Goal: Obtain resource: Download file/media

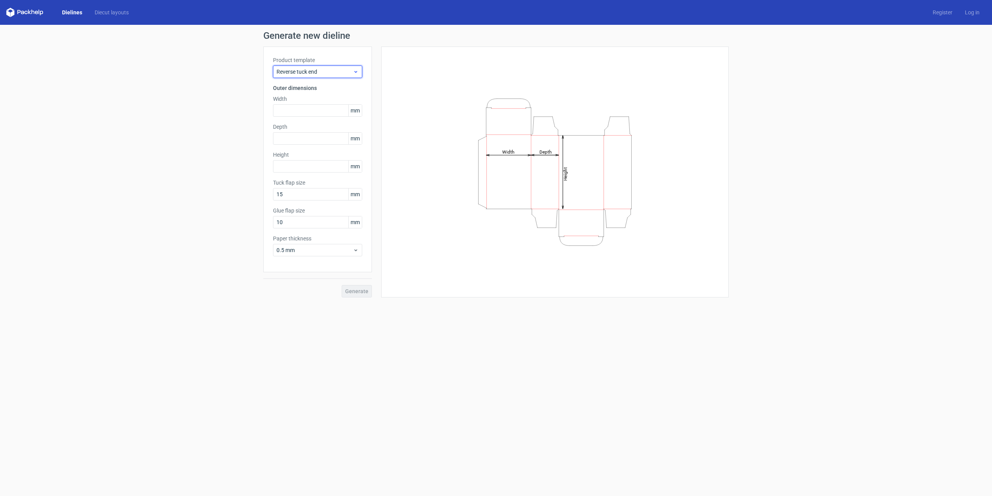
click at [323, 70] on span "Reverse tuck end" at bounding box center [315, 72] width 76 height 8
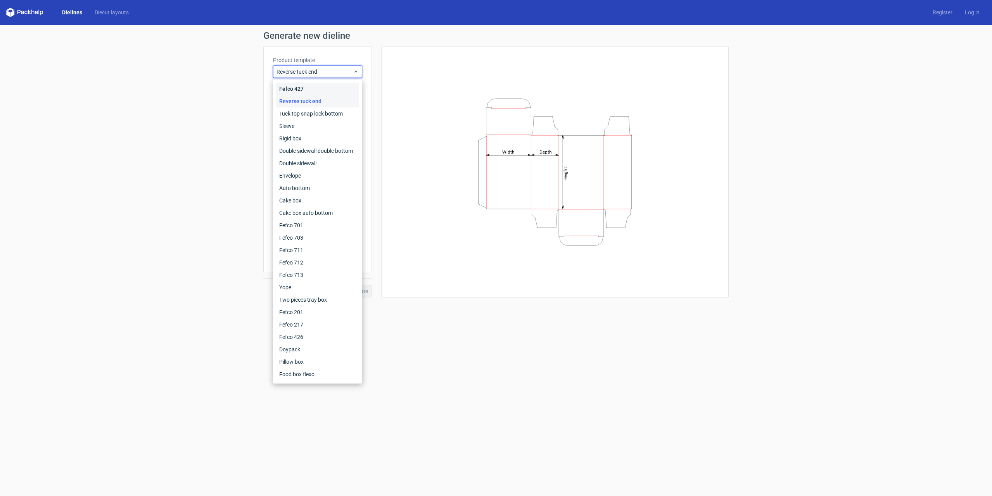
click at [301, 88] on div "Fefco 427" at bounding box center [317, 89] width 83 height 12
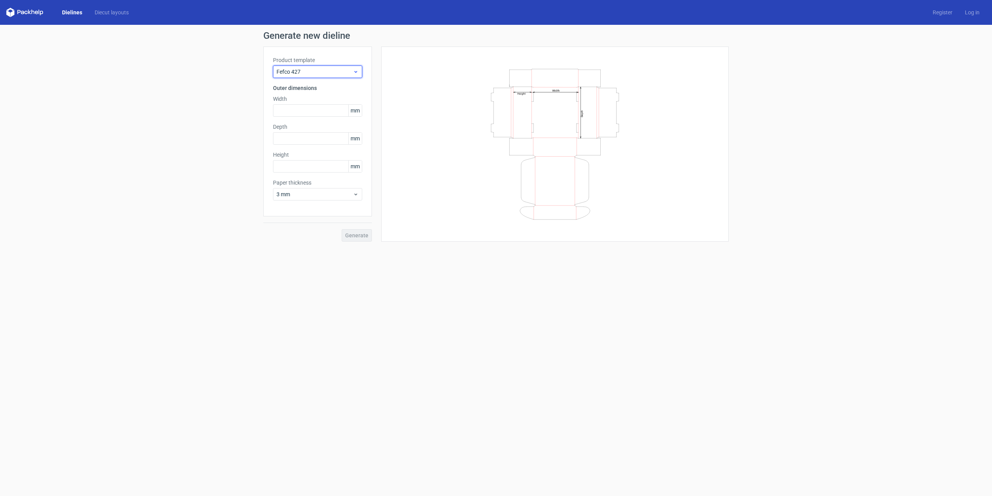
click at [306, 69] on span "Fefco 427" at bounding box center [315, 72] width 76 height 8
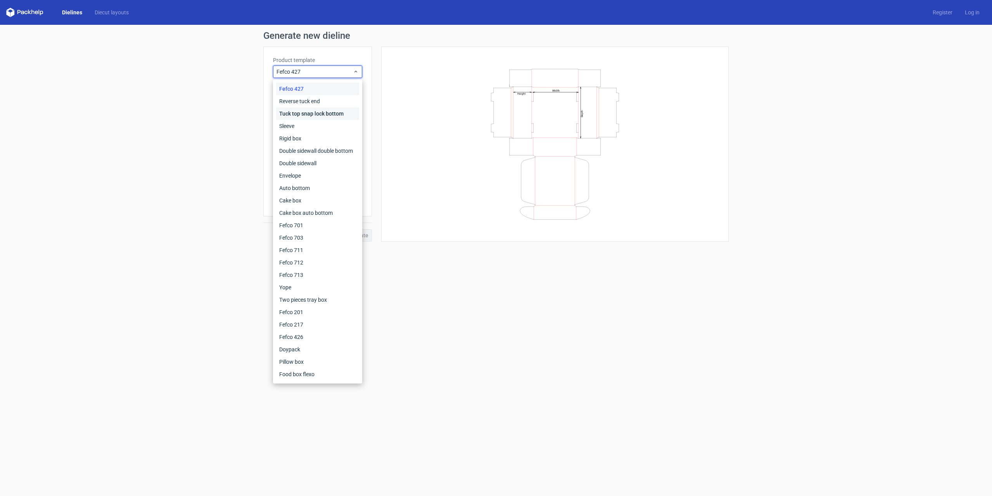
click at [295, 119] on div "Tuck top snap lock bottom" at bounding box center [317, 113] width 83 height 12
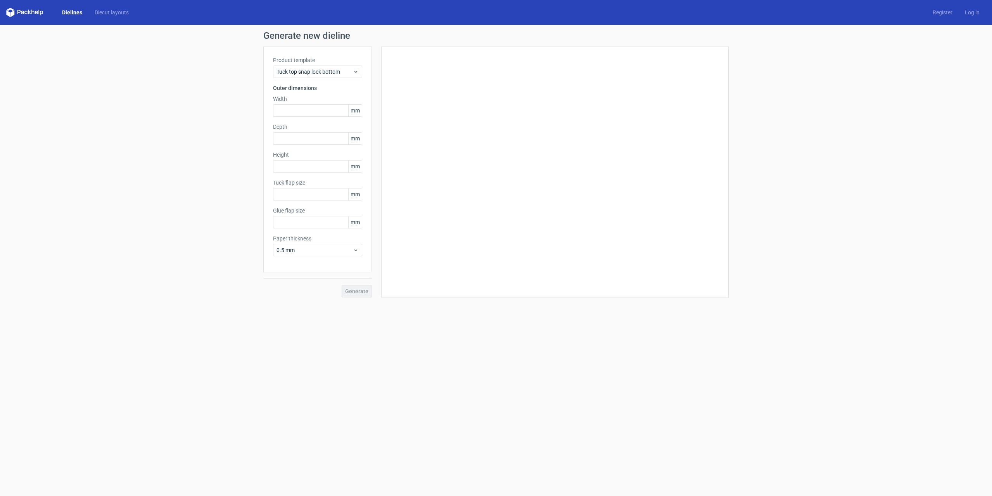
type input "15"
type input "10"
click at [310, 62] on label "Product template" at bounding box center [317, 60] width 89 height 8
click at [313, 76] on div "Tuck top snap lock bottom" at bounding box center [317, 72] width 89 height 12
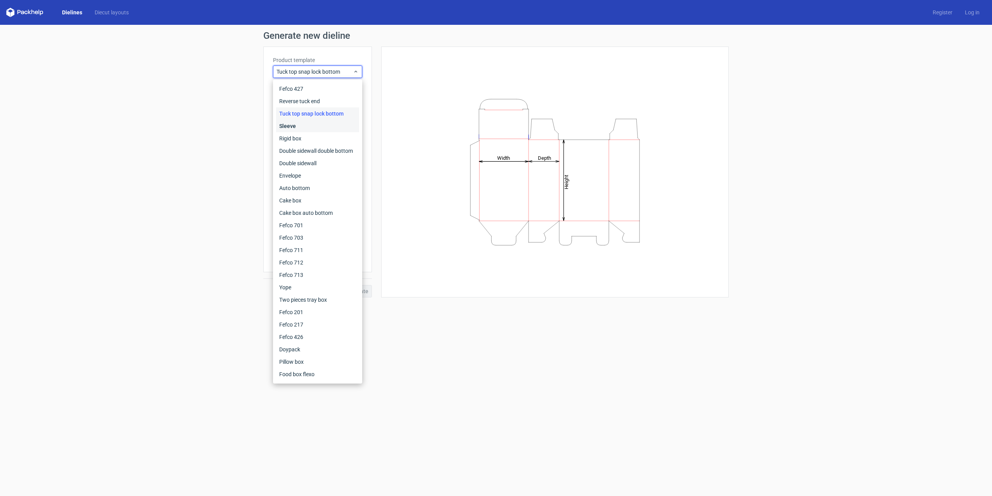
click at [310, 123] on div "Sleeve" at bounding box center [317, 126] width 83 height 12
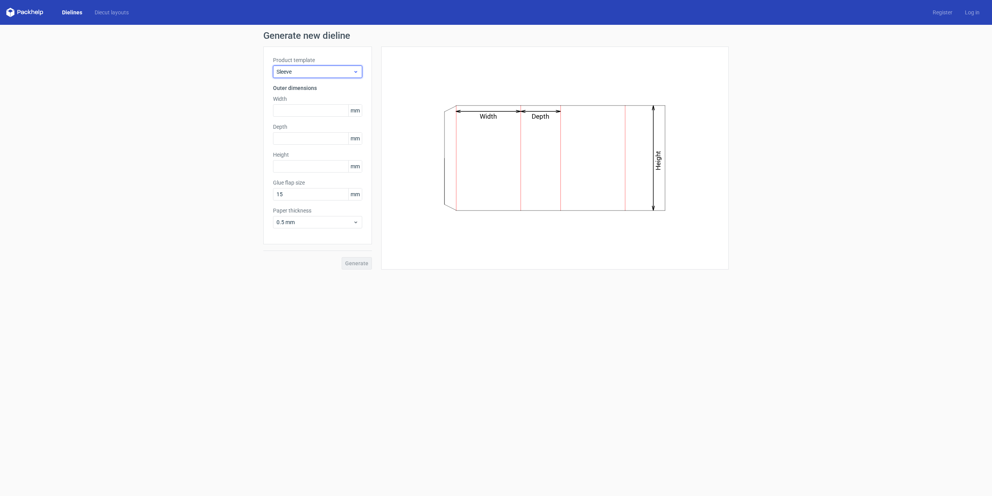
click at [341, 74] on span "Sleeve" at bounding box center [315, 72] width 76 height 8
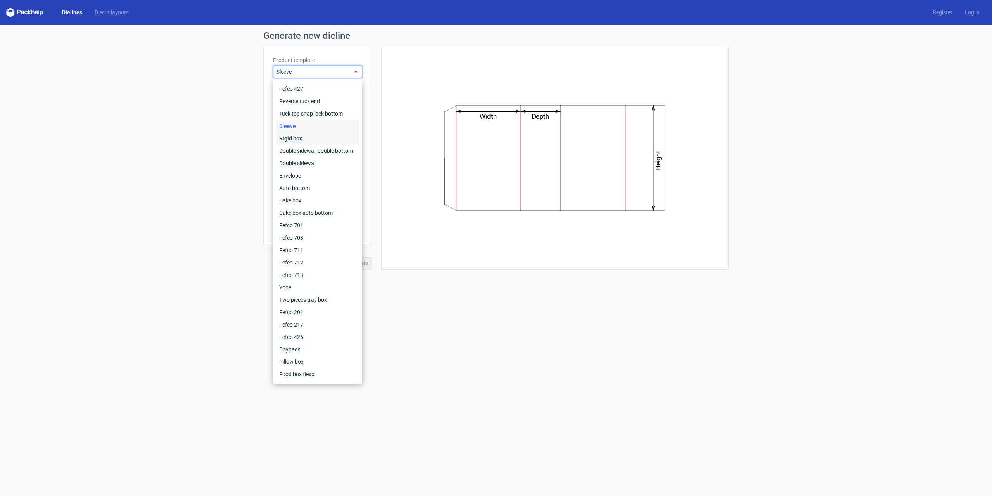
click at [321, 137] on div "Rigid box" at bounding box center [317, 138] width 83 height 12
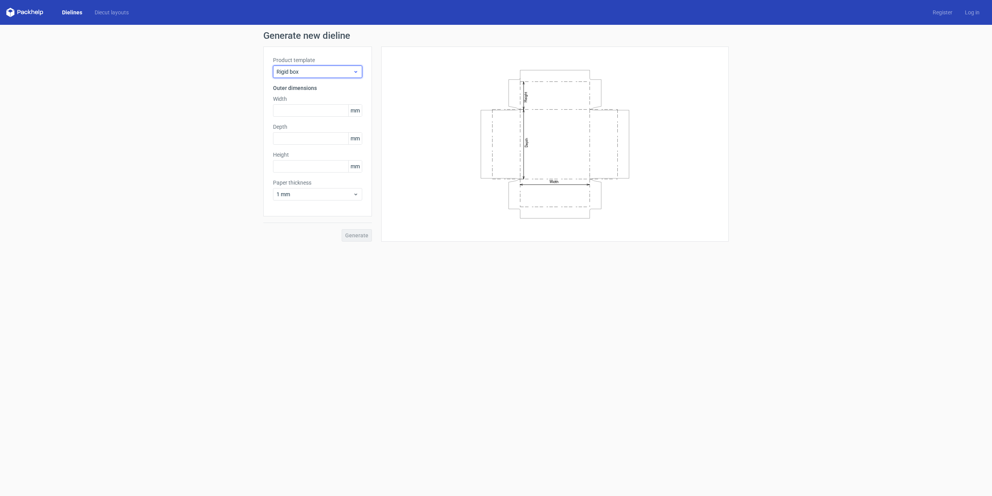
click at [340, 73] on span "Rigid box" at bounding box center [315, 72] width 76 height 8
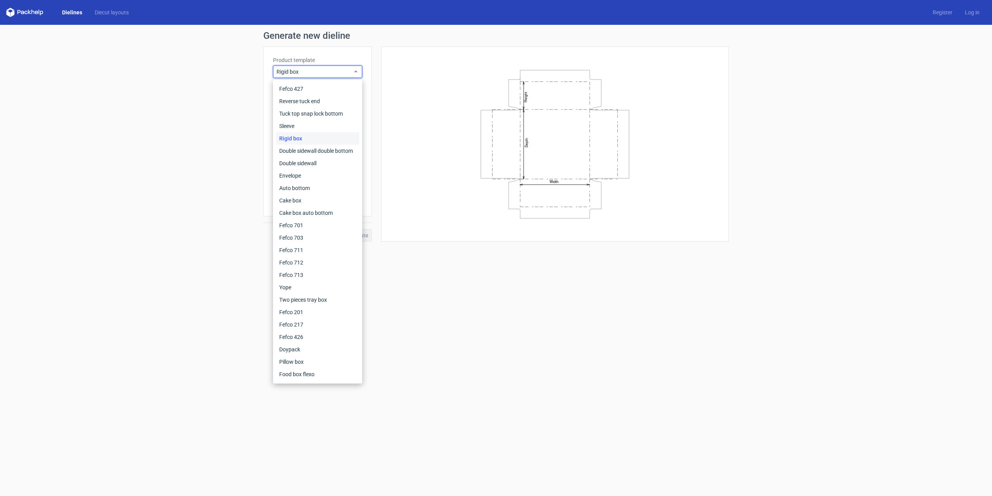
click at [432, 188] on div "Width Depth Height" at bounding box center [555, 144] width 328 height 176
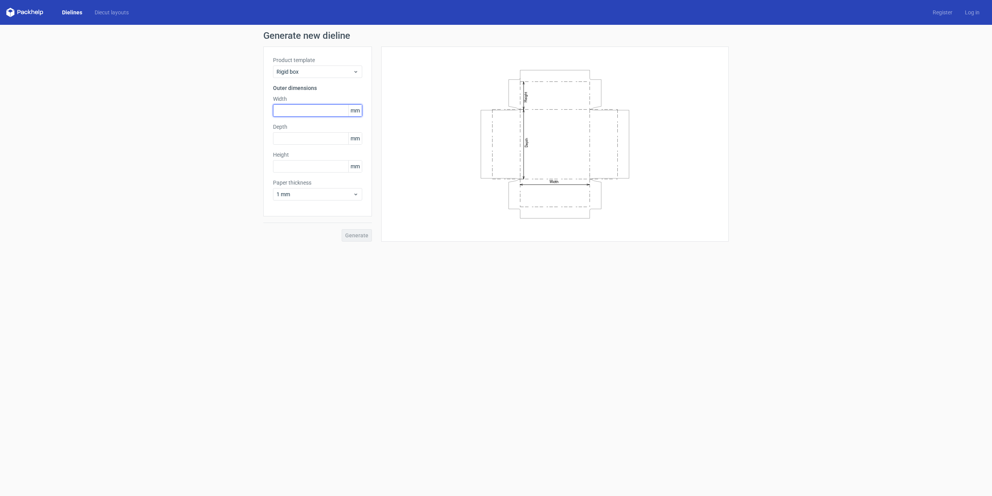
click at [322, 114] on input "text" at bounding box center [317, 110] width 89 height 12
click at [319, 139] on input "text" at bounding box center [317, 138] width 89 height 12
click at [315, 111] on input "text" at bounding box center [317, 110] width 89 height 12
click at [301, 69] on span "Rigid box" at bounding box center [315, 72] width 76 height 8
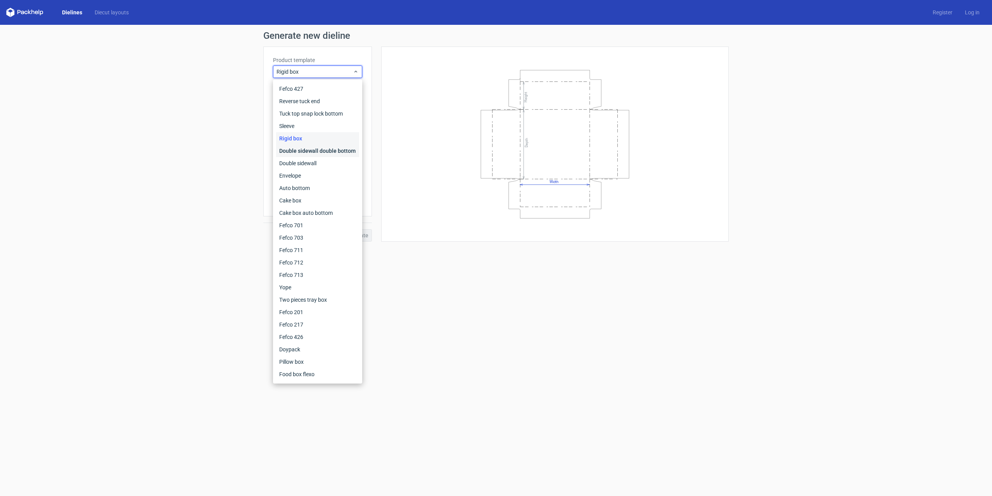
click at [303, 145] on div "Double sidewall double bottom" at bounding box center [317, 151] width 83 height 12
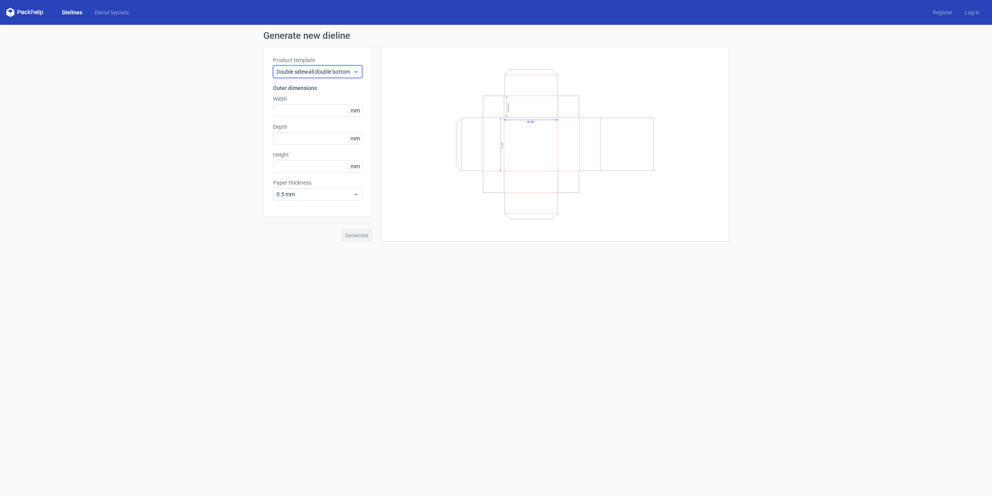
click at [348, 71] on span "Double sidewall double bottom" at bounding box center [315, 72] width 76 height 8
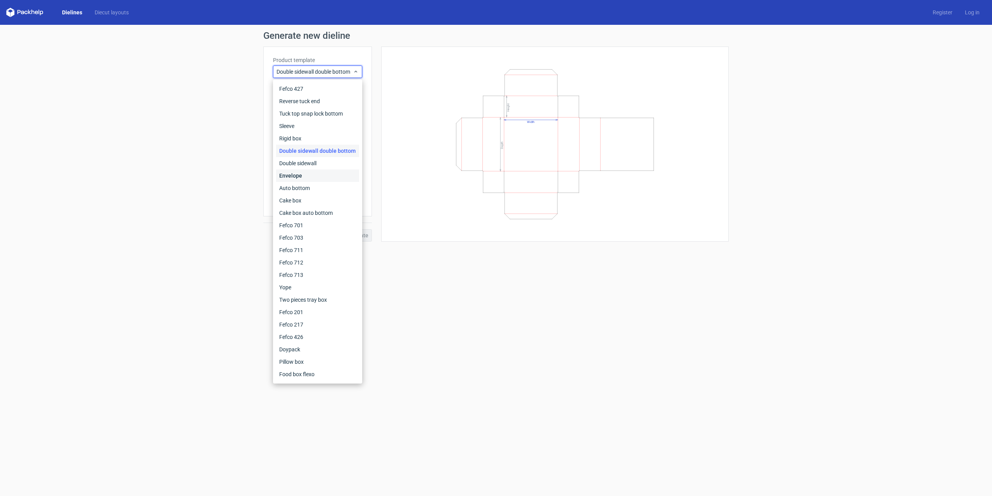
click at [318, 170] on div "Envelope" at bounding box center [317, 176] width 83 height 12
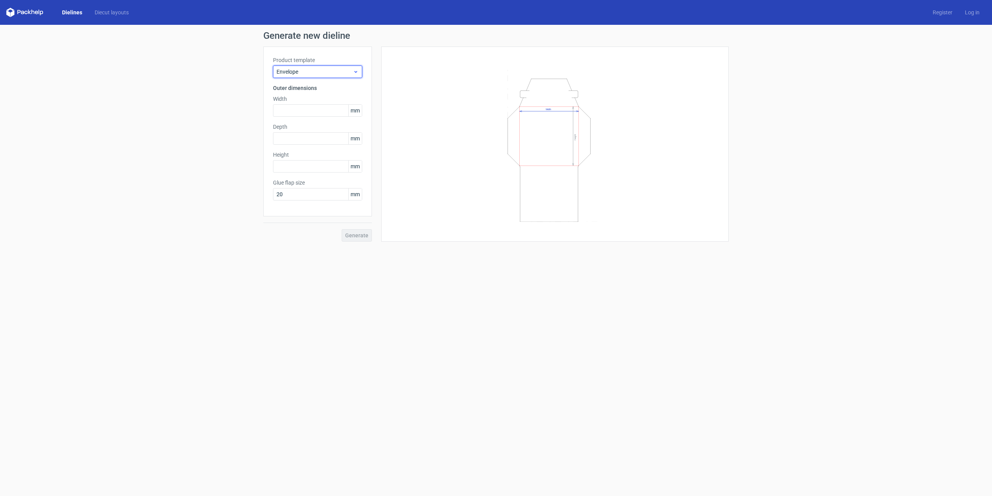
click at [341, 74] on span "Envelope" at bounding box center [315, 72] width 76 height 8
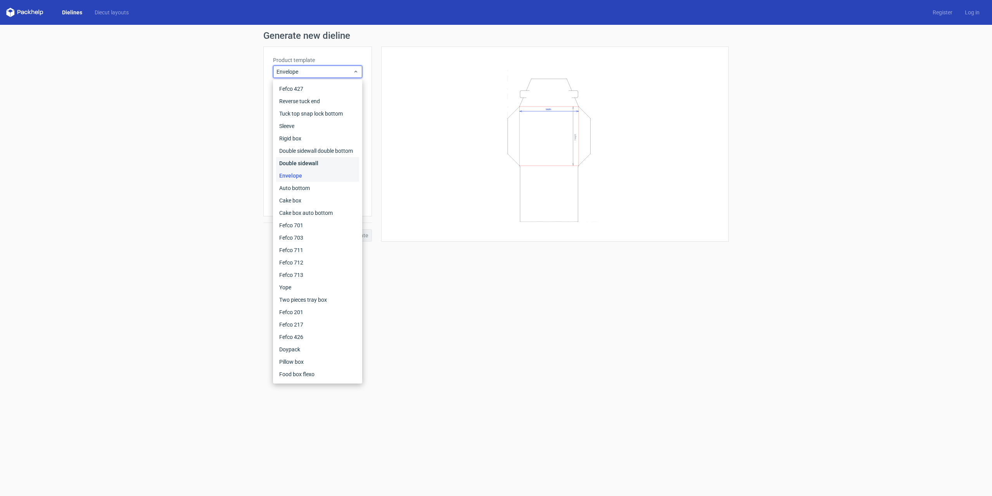
click at [325, 157] on div "Double sidewall" at bounding box center [317, 163] width 83 height 12
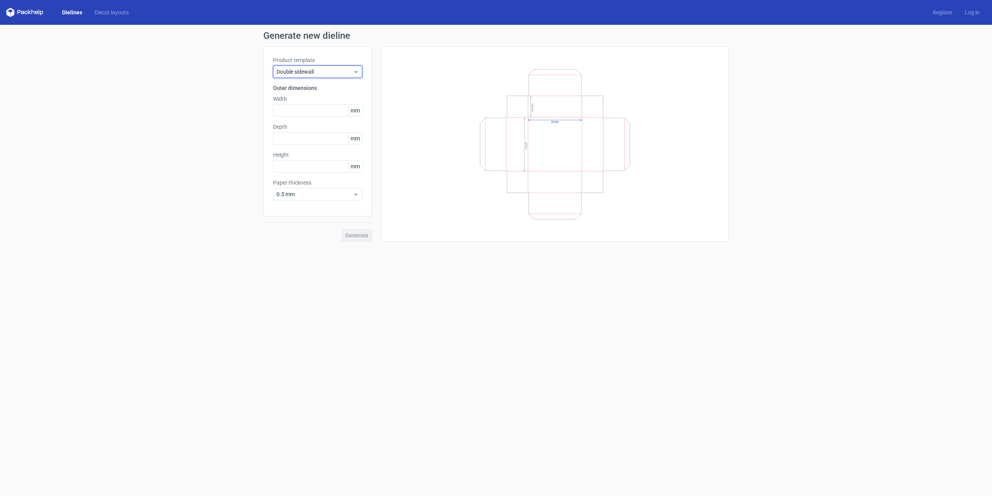
click at [328, 76] on div "Double sidewall" at bounding box center [317, 72] width 89 height 12
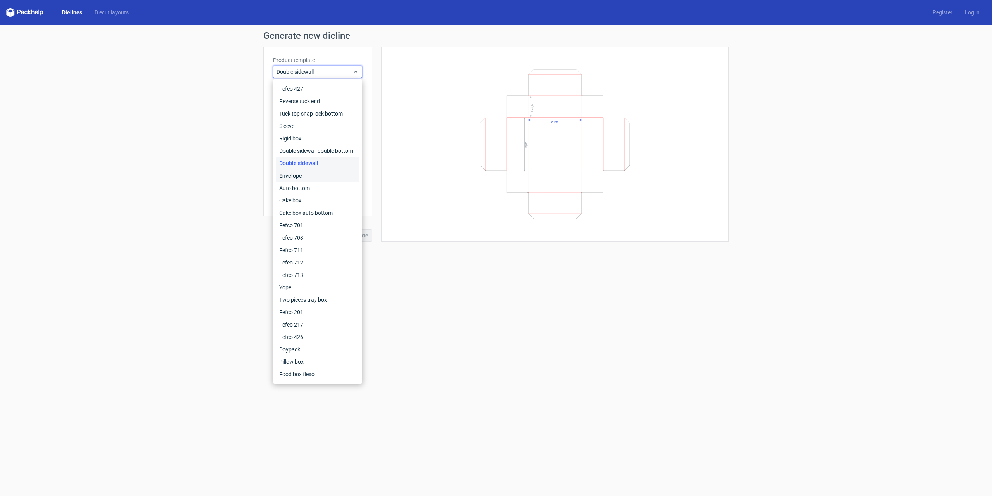
click at [311, 179] on div "Envelope" at bounding box center [317, 176] width 83 height 12
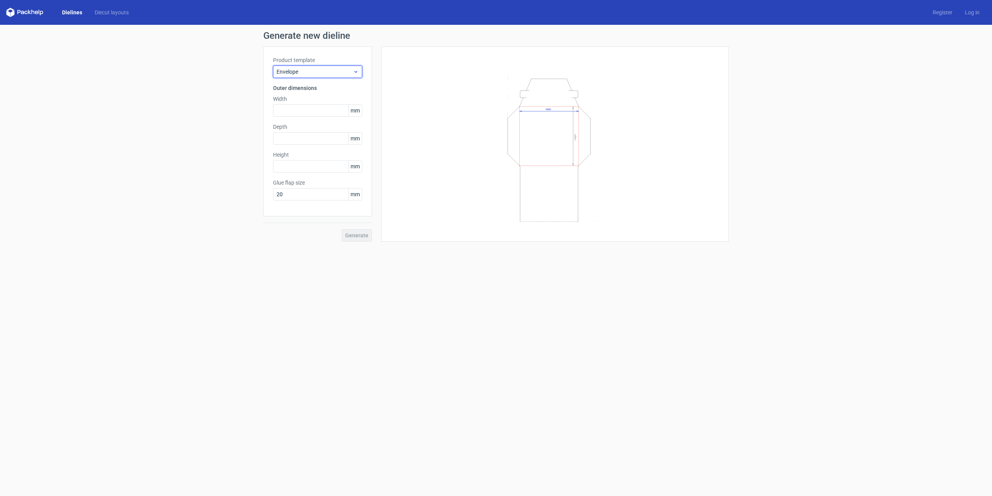
click at [324, 75] on span "Envelope" at bounding box center [315, 72] width 76 height 8
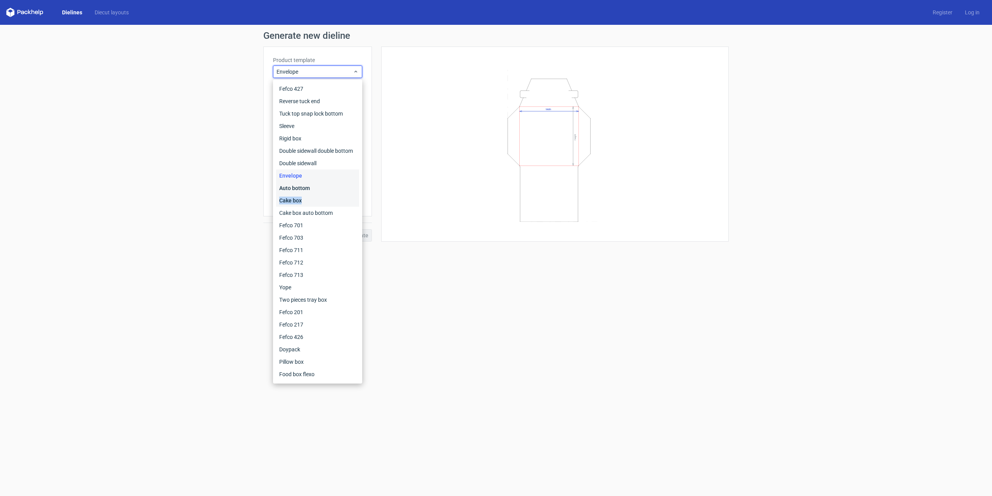
click at [310, 194] on div "Fefco 427 Reverse tuck end Tuck top snap lock bottom Sleeve Rigid box Double si…" at bounding box center [317, 232] width 83 height 298
click at [314, 189] on div "Auto bottom" at bounding box center [317, 188] width 83 height 12
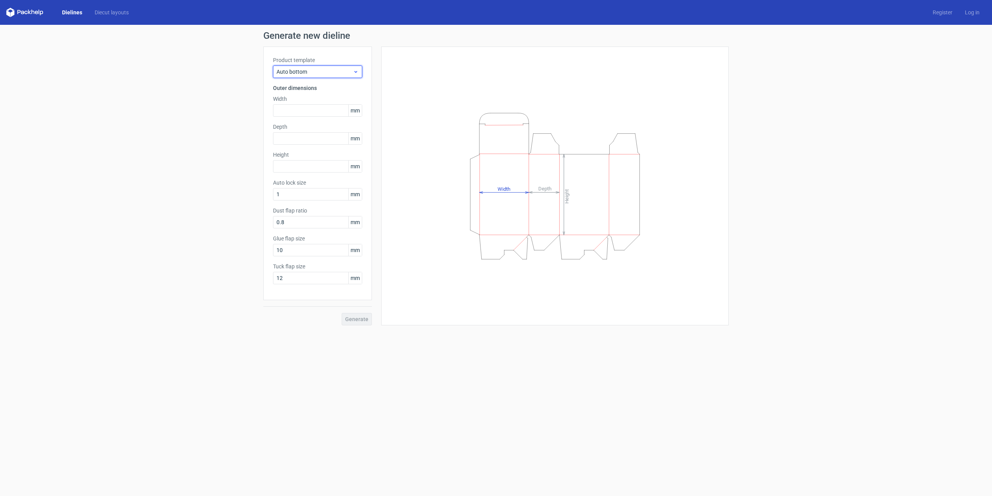
click at [317, 74] on span "Auto bottom" at bounding box center [315, 72] width 76 height 8
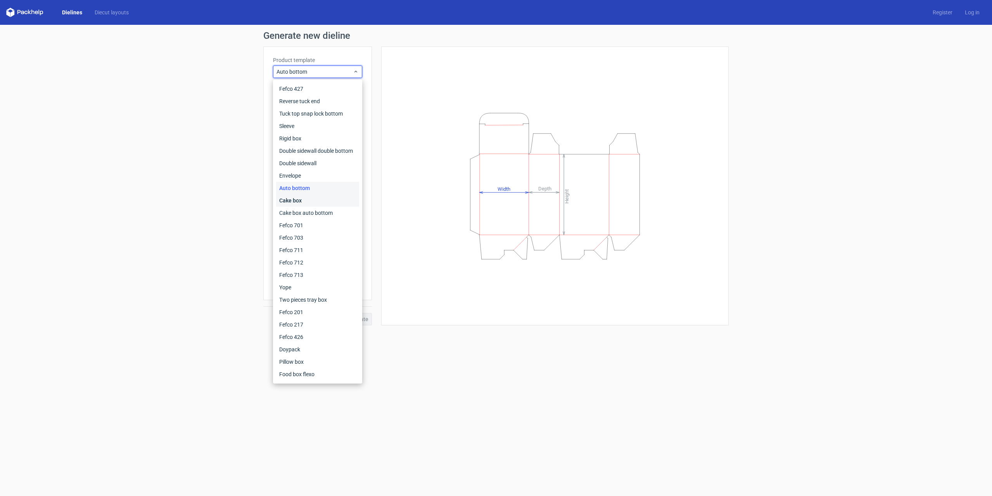
click at [317, 198] on div "Cake box" at bounding box center [317, 200] width 83 height 12
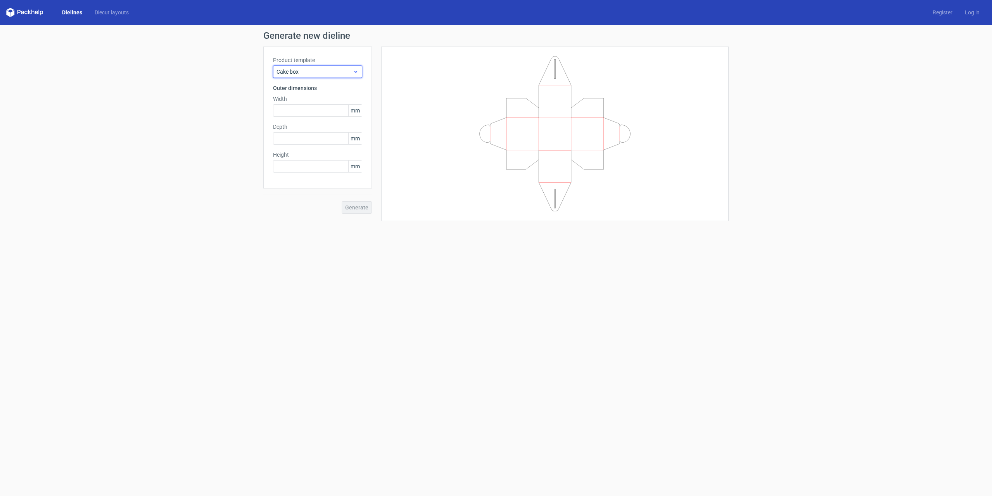
click at [321, 74] on span "Cake box" at bounding box center [315, 72] width 76 height 8
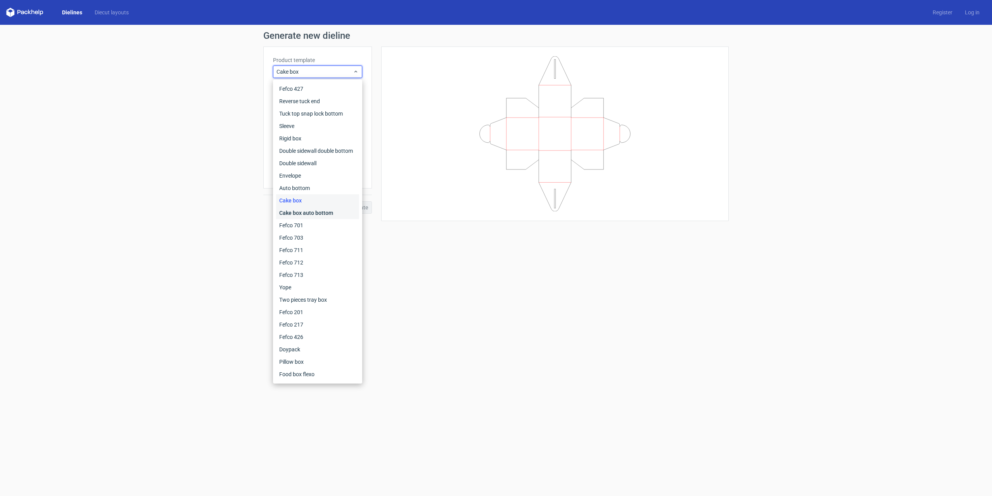
click at [321, 213] on div "Cake box auto bottom" at bounding box center [317, 213] width 83 height 12
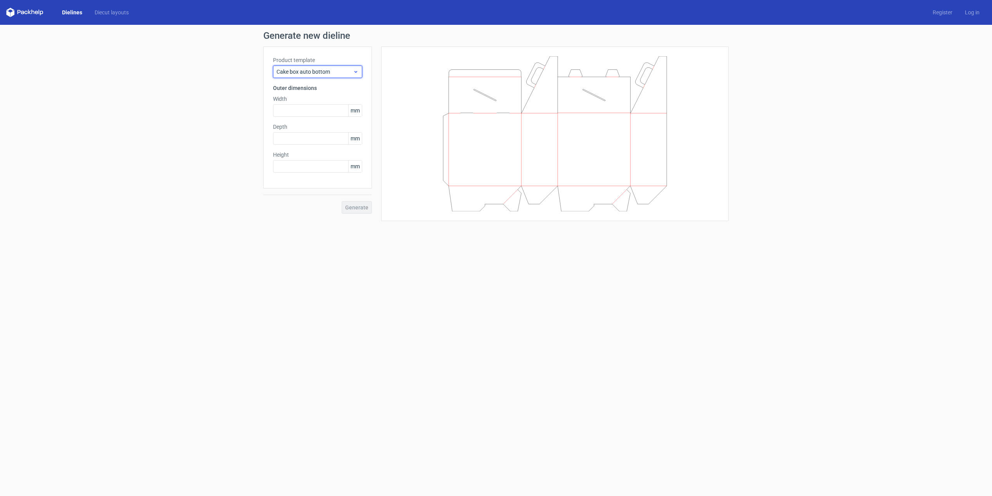
click at [339, 71] on span "Cake box auto bottom" at bounding box center [315, 72] width 76 height 8
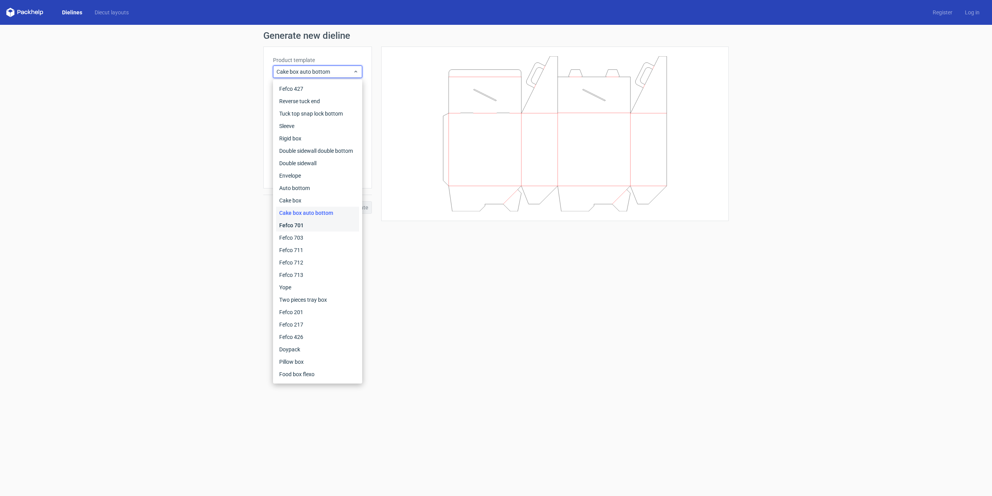
click at [333, 221] on div "Fefco 701" at bounding box center [317, 225] width 83 height 12
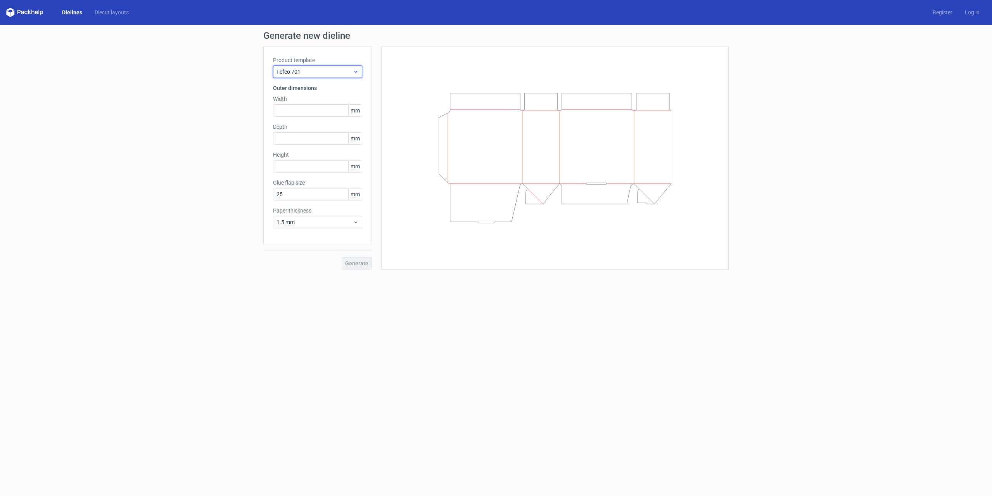
click at [343, 67] on div "Fefco 701" at bounding box center [317, 72] width 89 height 12
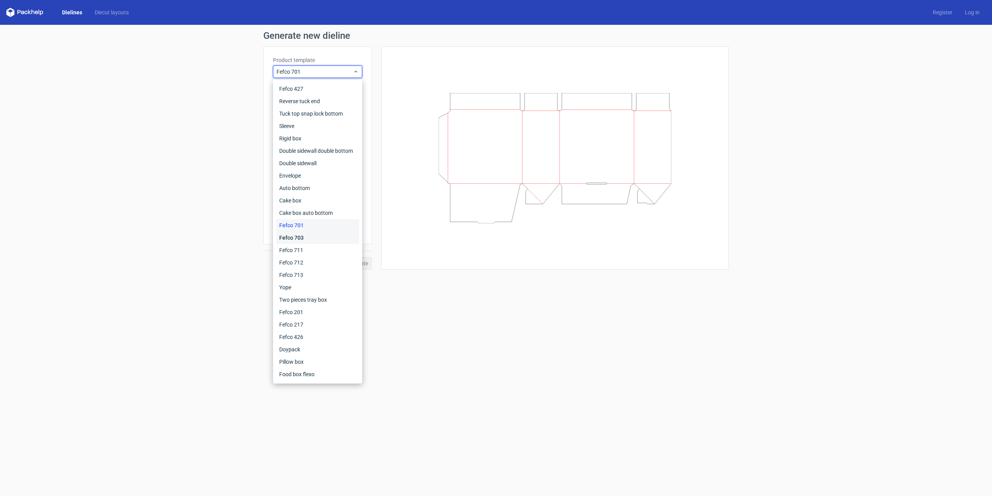
click at [308, 237] on div "Fefco 703" at bounding box center [317, 238] width 83 height 12
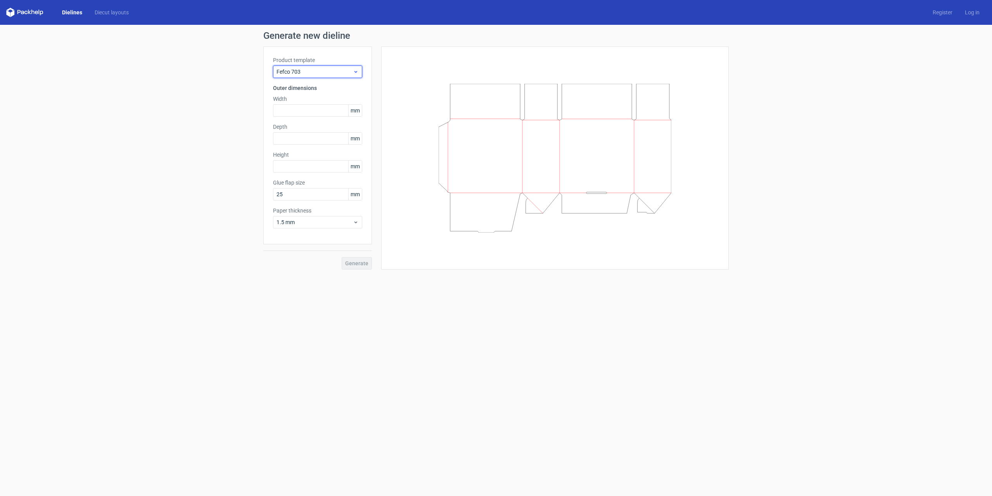
click at [352, 76] on div "Fefco 703" at bounding box center [317, 72] width 89 height 12
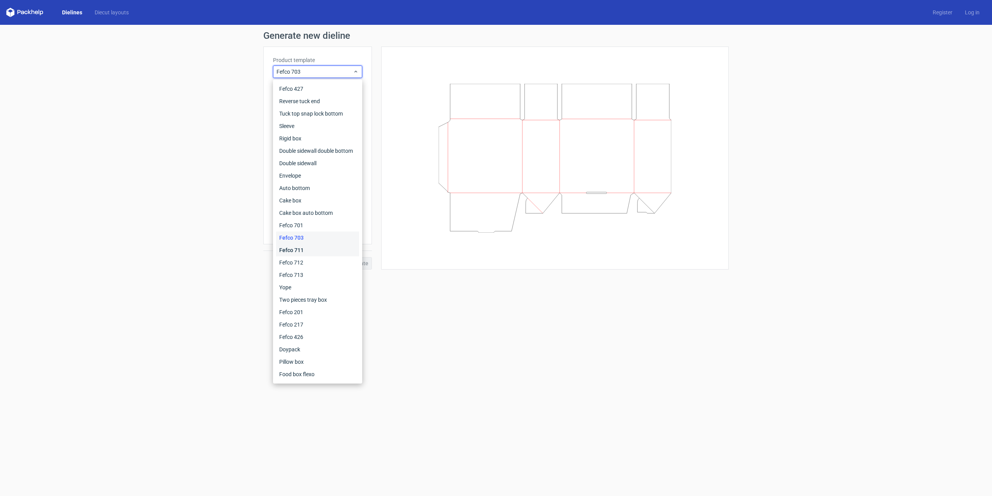
click at [328, 249] on div "Fefco 711" at bounding box center [317, 250] width 83 height 12
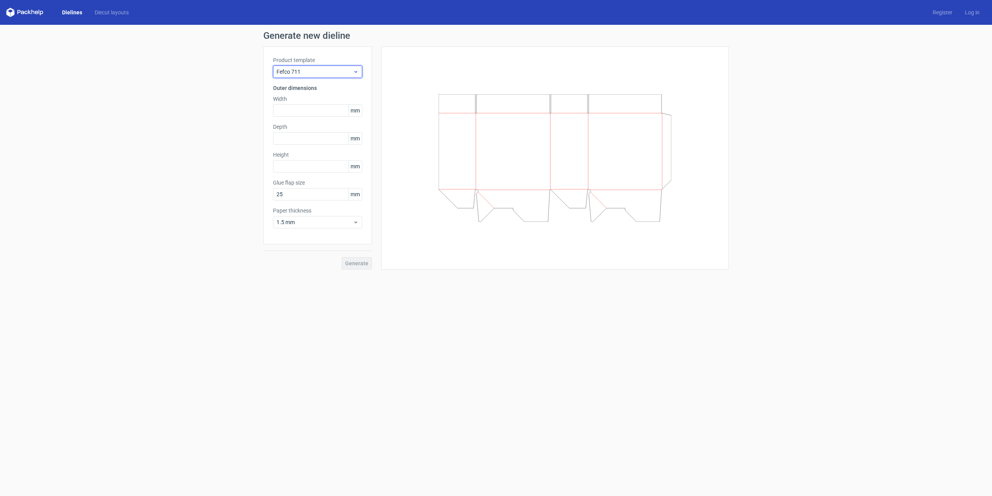
click at [328, 69] on span "Fefco 711" at bounding box center [315, 72] width 76 height 8
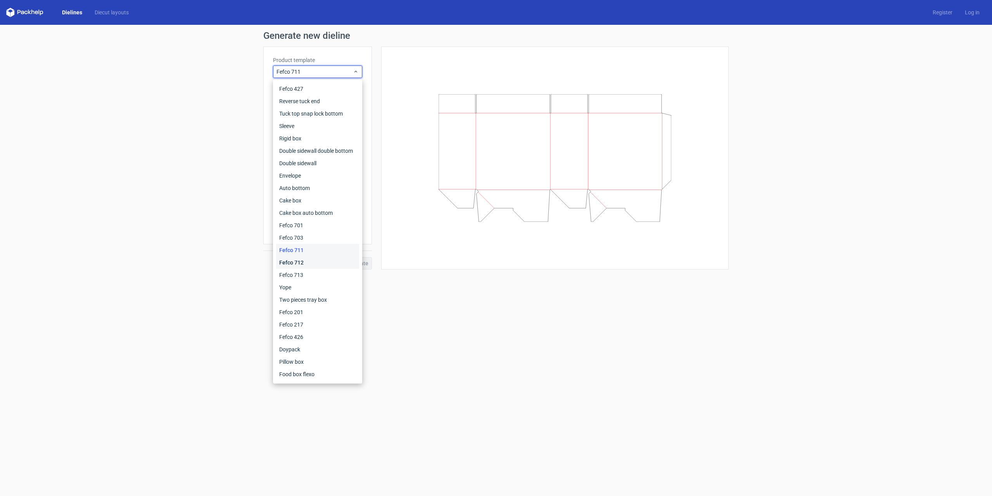
click at [319, 265] on div "Fefco 712" at bounding box center [317, 262] width 83 height 12
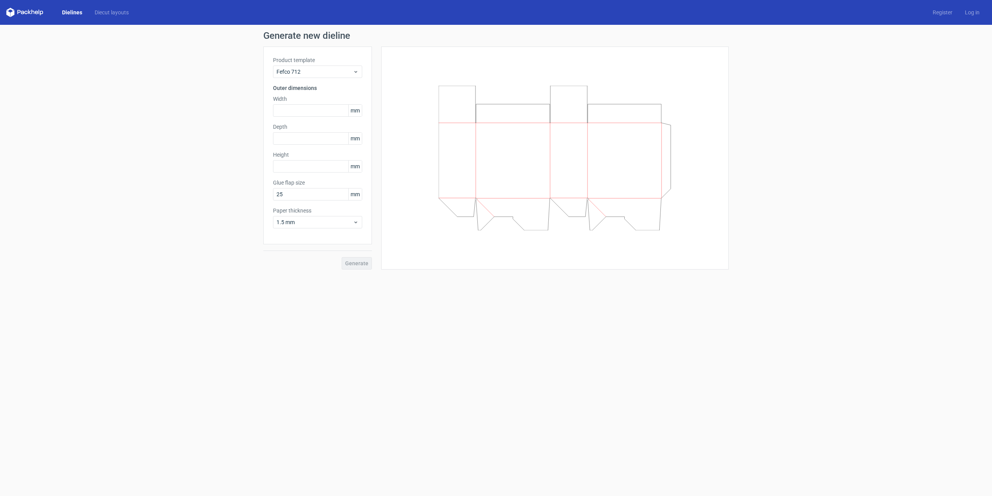
click at [351, 78] on div "Product template Fefco 712 Outer dimensions Width mm Depth mm Height mm Glue fl…" at bounding box center [317, 146] width 109 height 198
click at [350, 77] on div "Fefco 712" at bounding box center [317, 72] width 89 height 12
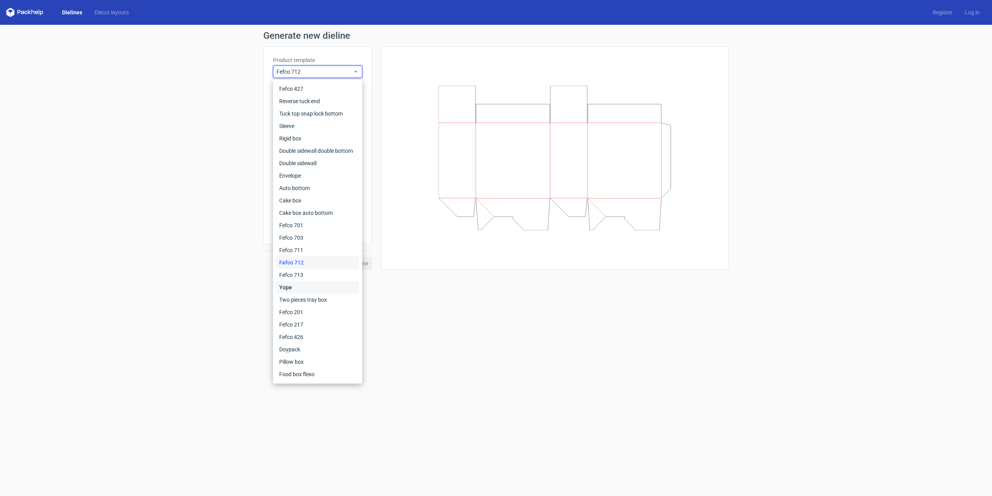
click at [326, 286] on div "Yope" at bounding box center [317, 287] width 83 height 12
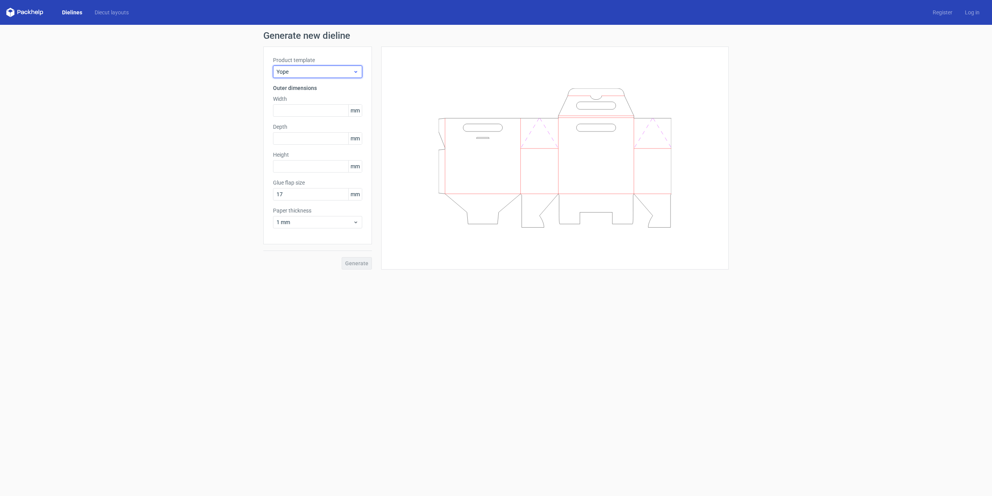
click at [328, 78] on div "Yope" at bounding box center [317, 72] width 89 height 12
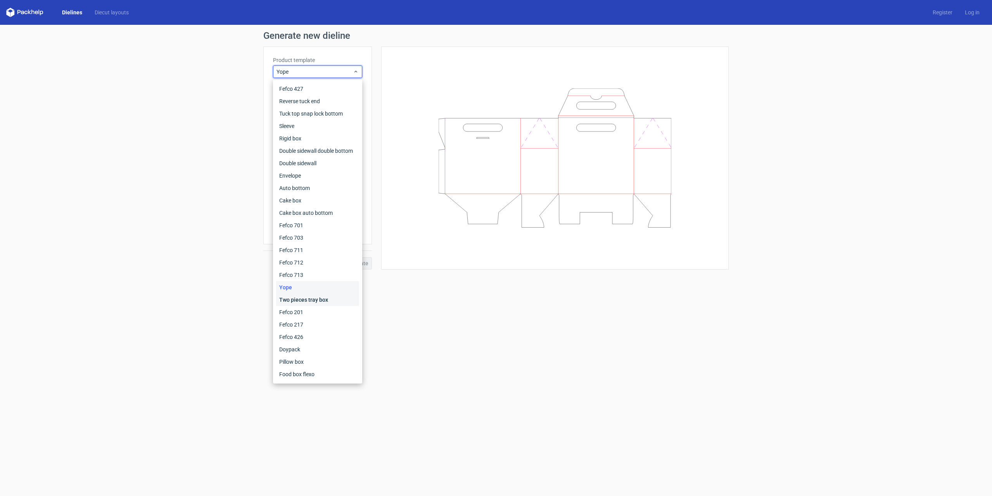
click at [308, 294] on div "Two pieces tray box" at bounding box center [317, 300] width 83 height 12
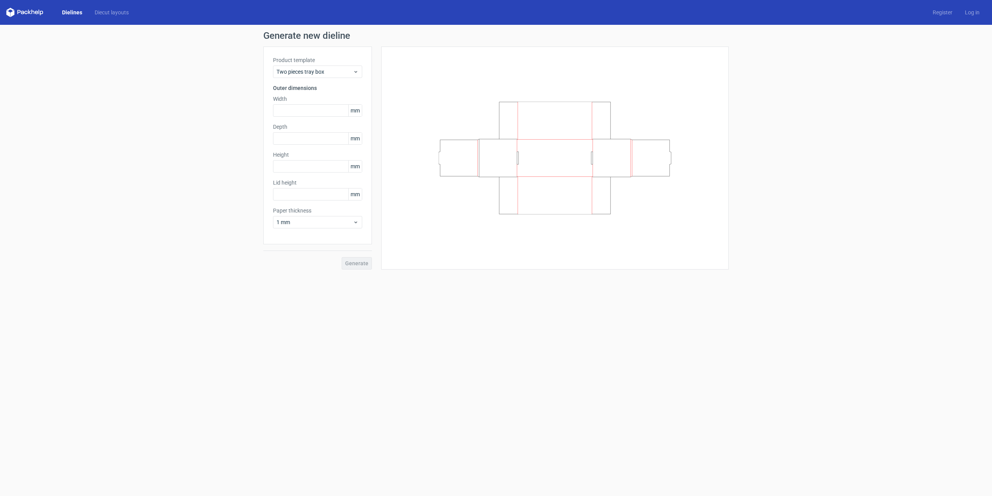
click at [320, 64] on div "Product template Two pieces tray box" at bounding box center [317, 67] width 89 height 22
click at [320, 66] on div "Two pieces tray box" at bounding box center [317, 72] width 89 height 12
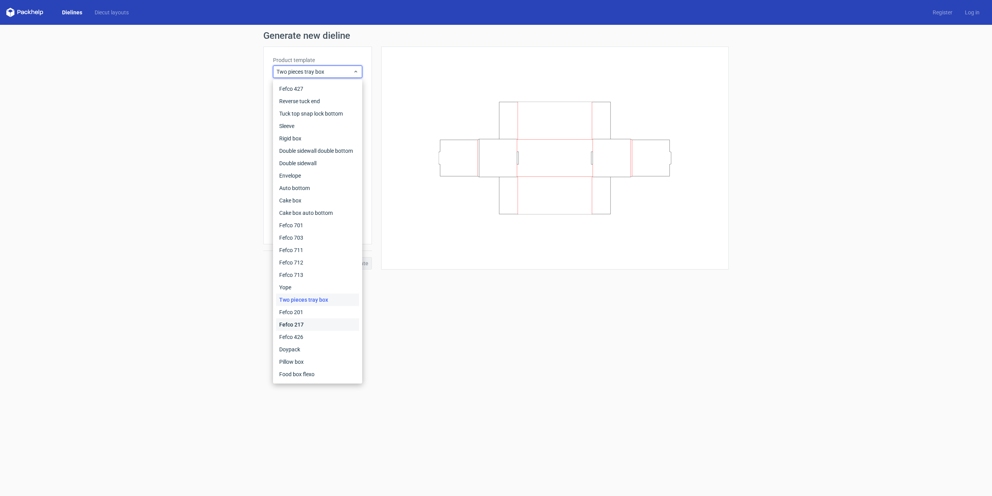
click at [309, 319] on div "Fefco 217" at bounding box center [317, 324] width 83 height 12
click at [309, 319] on form "Generate new dieline Product template Two pieces tray box Outer dimensions Widt…" at bounding box center [496, 260] width 992 height 471
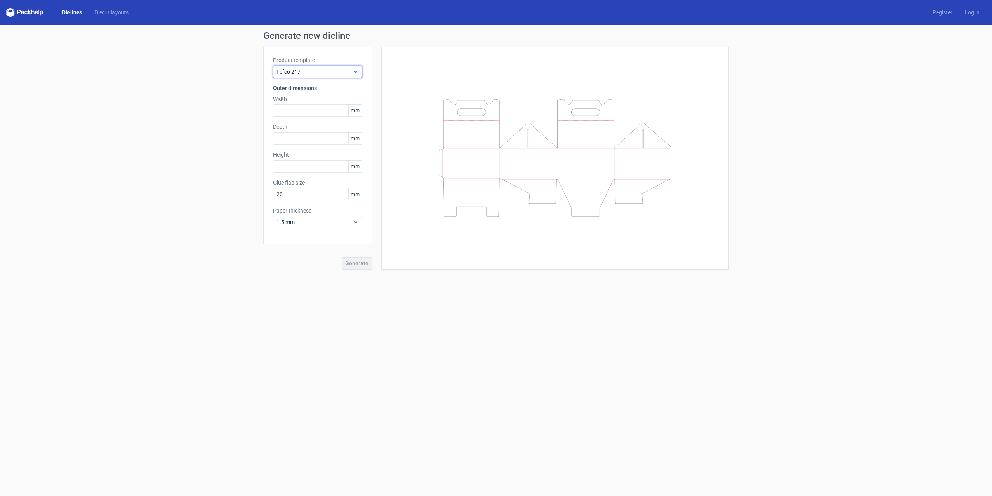
click at [323, 76] on div "Fefco 217" at bounding box center [317, 72] width 89 height 12
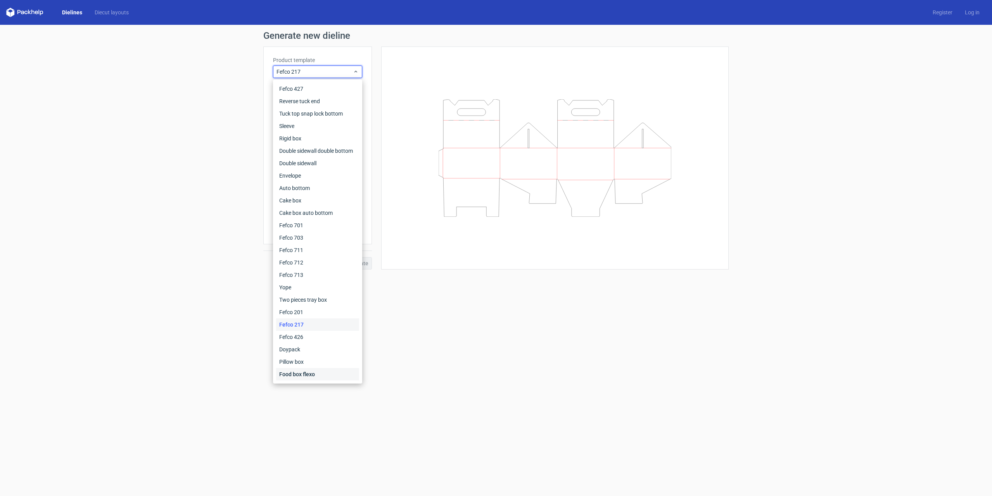
click at [303, 370] on div "Food box flexo" at bounding box center [317, 374] width 83 height 12
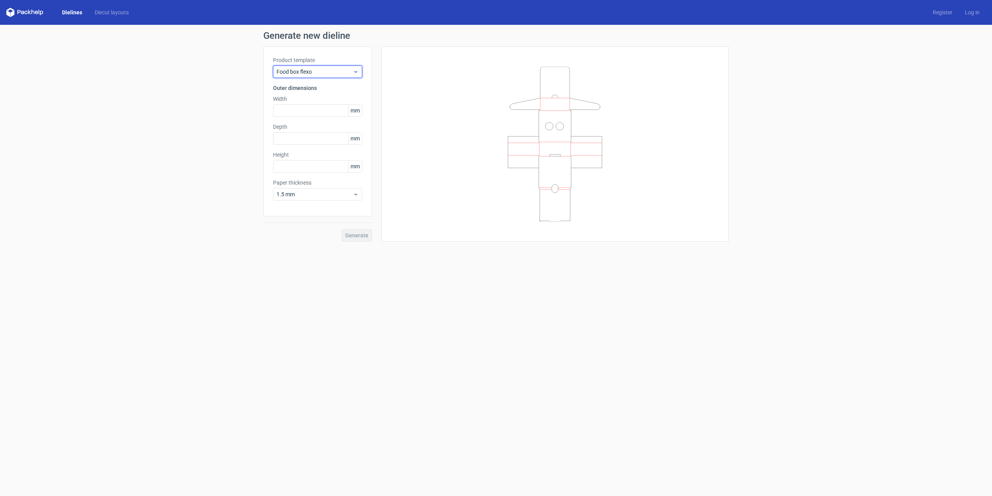
click at [341, 73] on span "Food box flexo" at bounding box center [315, 72] width 76 height 8
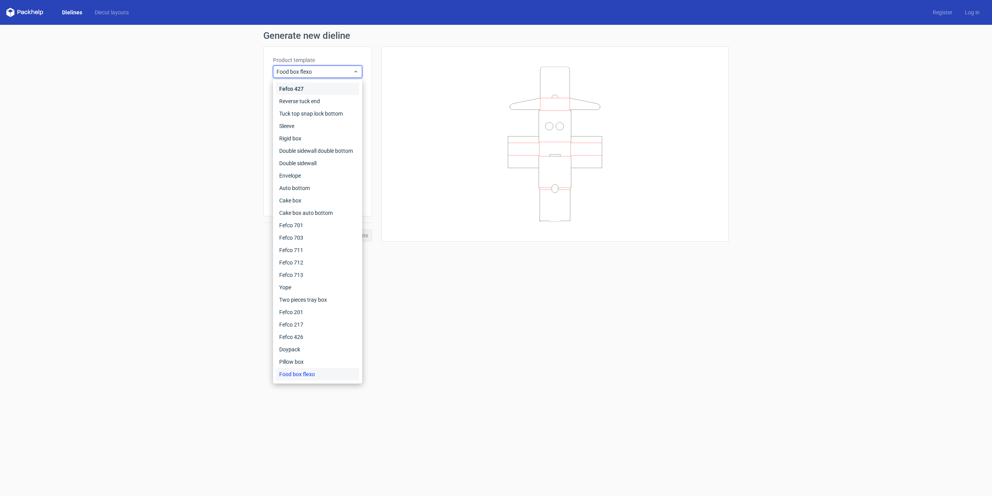
click at [337, 87] on div "Fefco 427" at bounding box center [317, 89] width 83 height 12
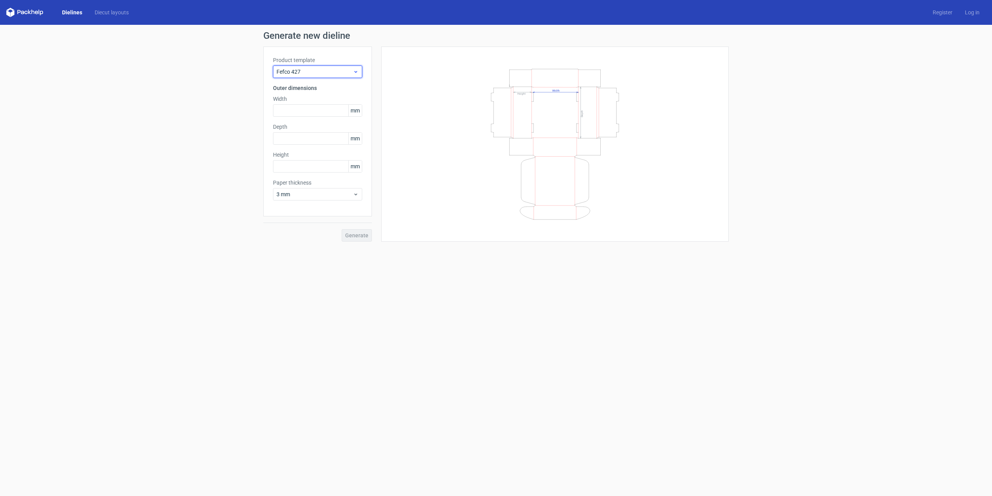
click at [333, 76] on div "Fefco 427" at bounding box center [317, 72] width 89 height 12
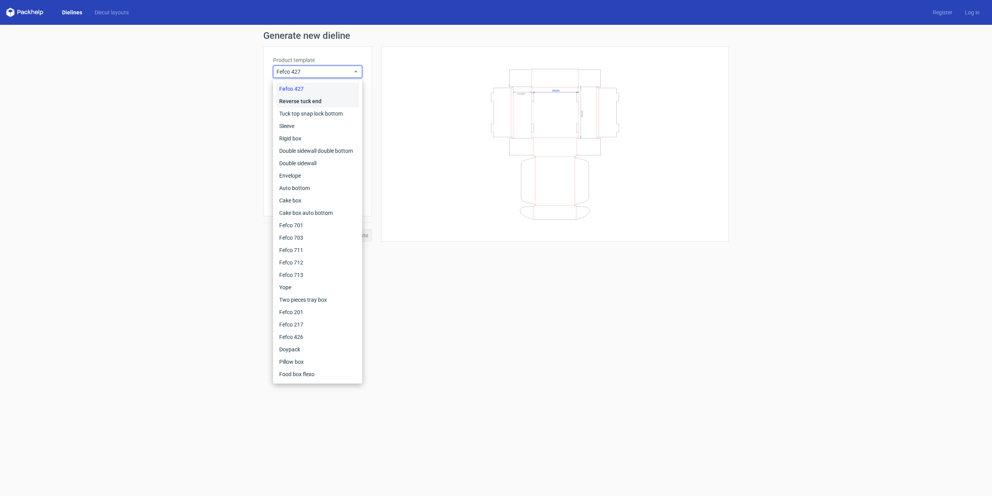
click at [333, 106] on div "Reverse tuck end" at bounding box center [317, 101] width 83 height 12
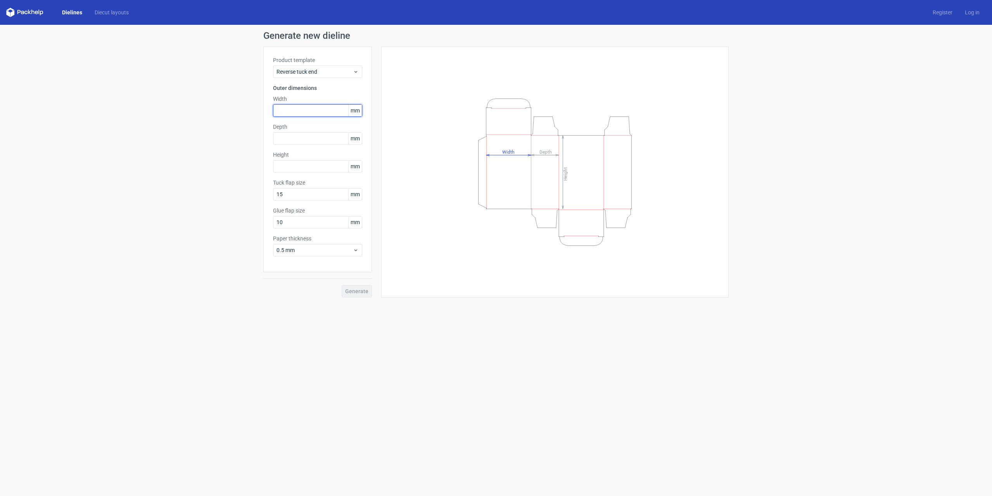
click at [307, 110] on input "text" at bounding box center [317, 110] width 89 height 12
type input "120"
type input "45"
type input "158"
click at [360, 294] on span "Generate" at bounding box center [356, 291] width 23 height 5
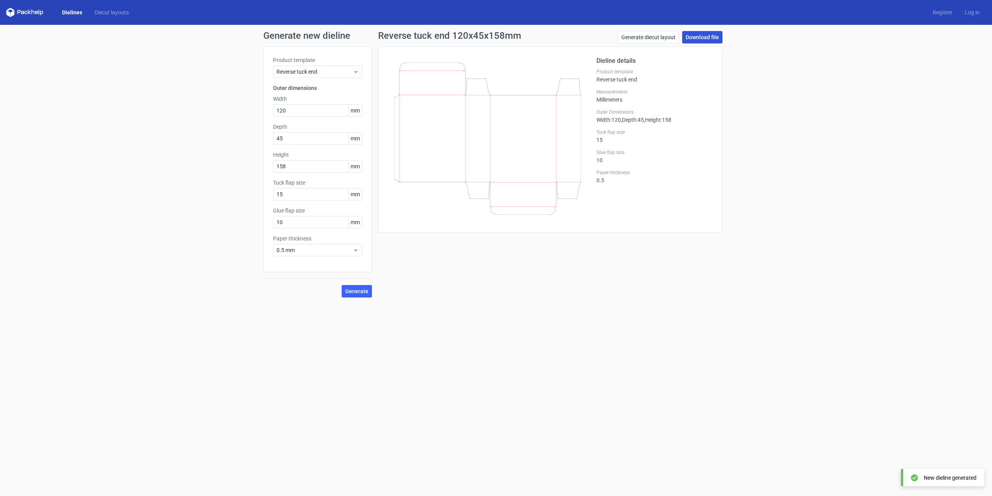
click at [708, 36] on link "Download file" at bounding box center [702, 37] width 40 height 12
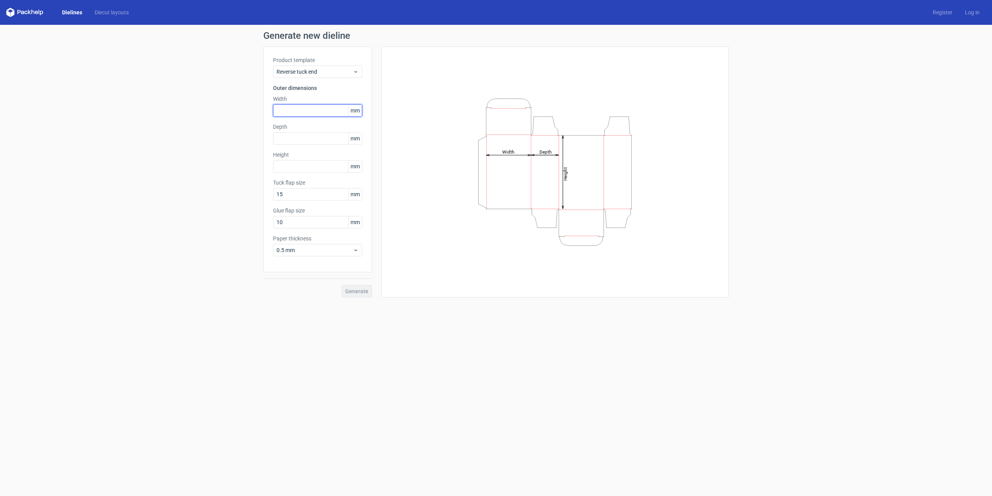
click at [291, 107] on input "text" at bounding box center [317, 110] width 89 height 12
